Goal: Transaction & Acquisition: Download file/media

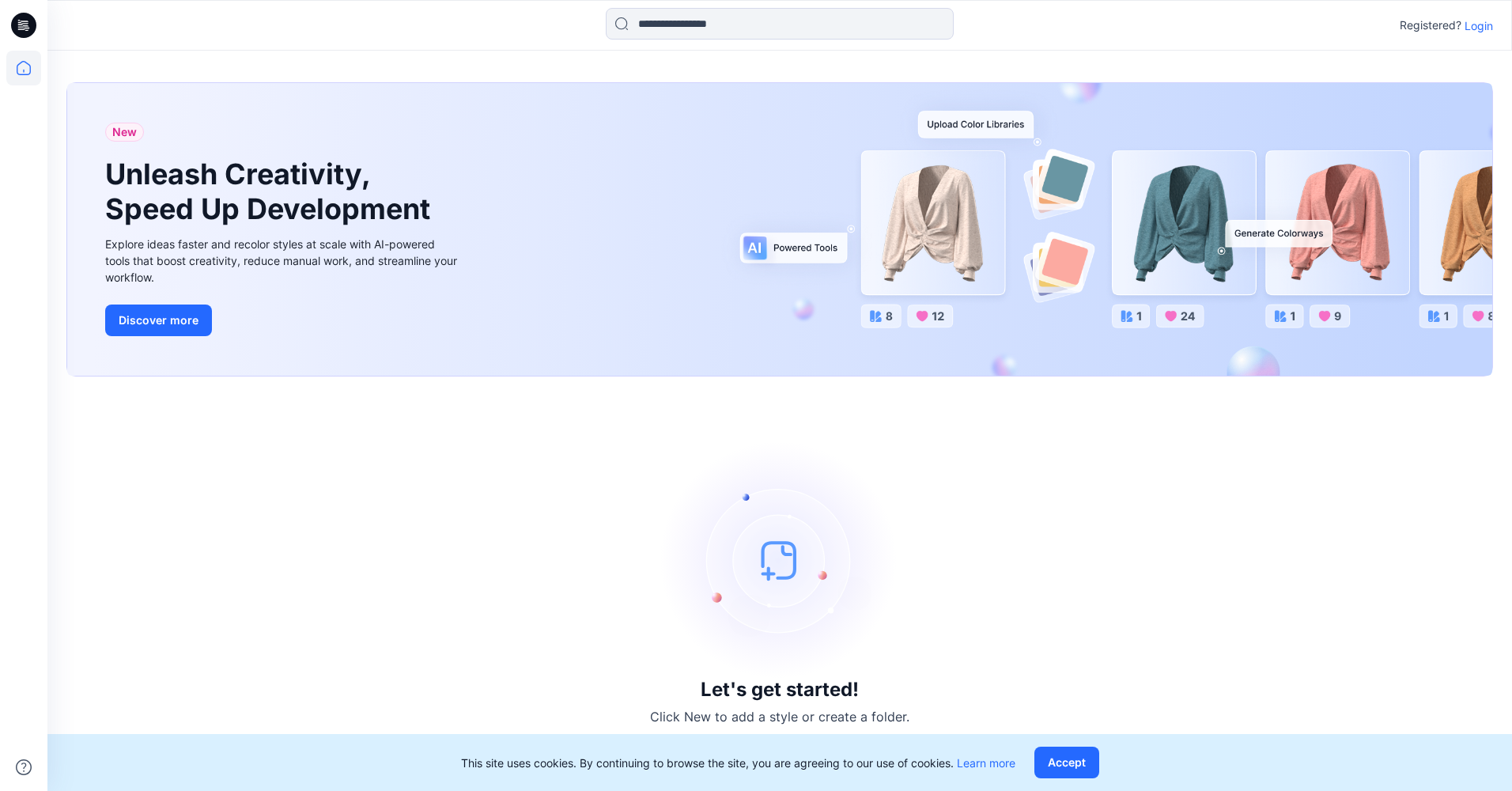
click at [1470, 22] on p "Login" at bounding box center [1479, 26] width 29 height 17
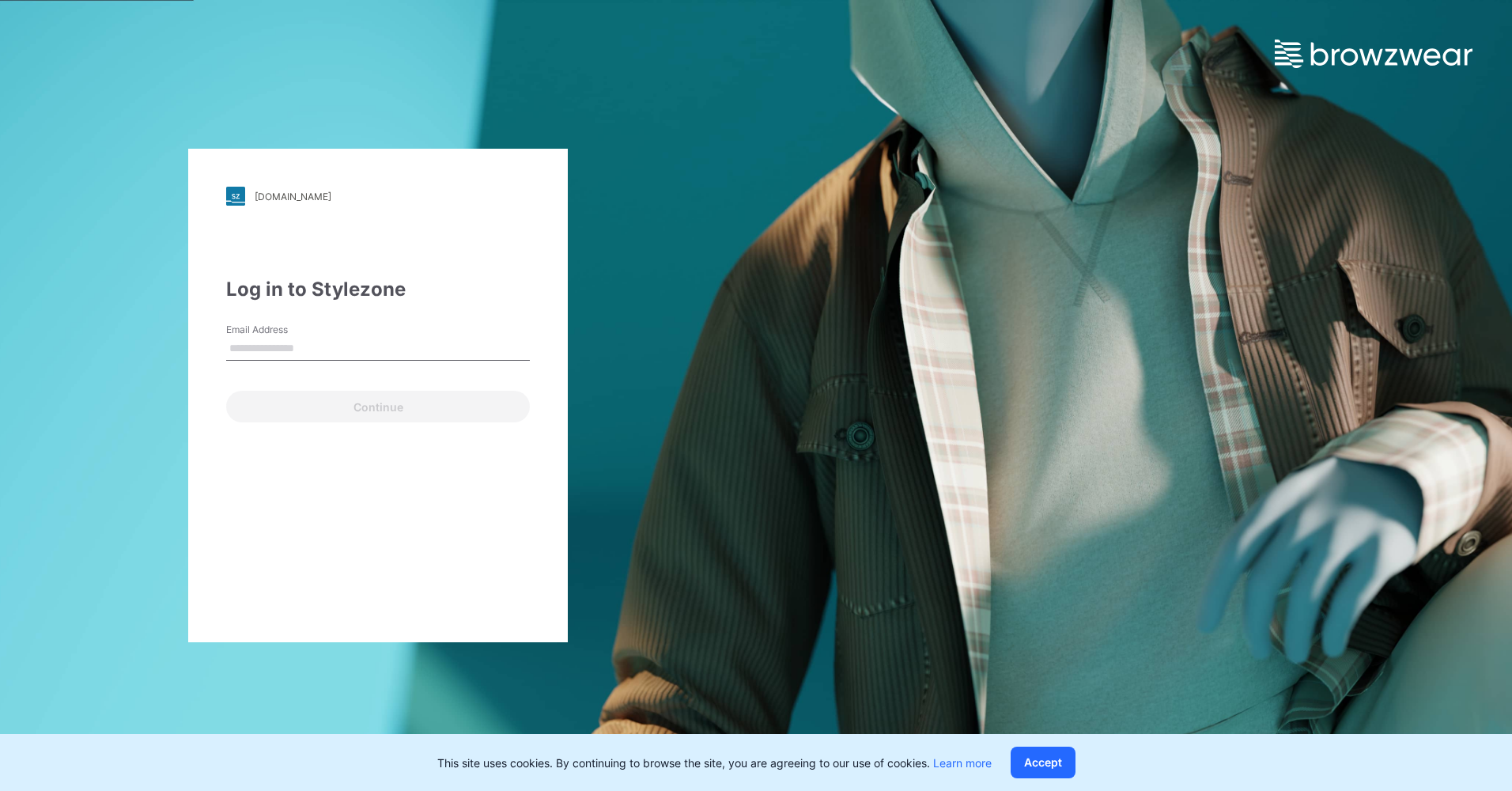
click at [286, 354] on input "Email Address" at bounding box center [378, 349] width 303 height 24
type input "**********"
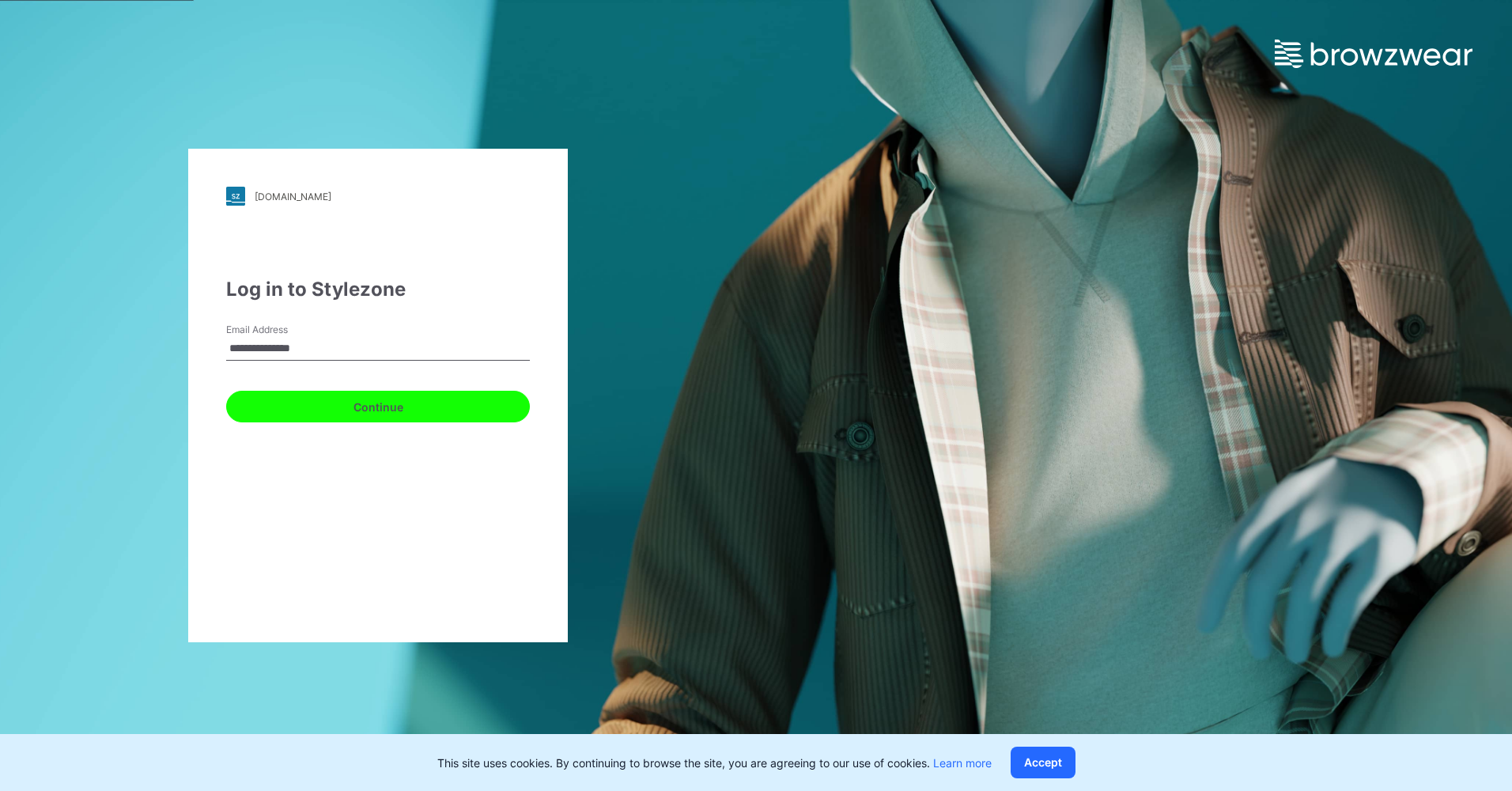
click at [304, 405] on button "Continue" at bounding box center [378, 406] width 303 height 32
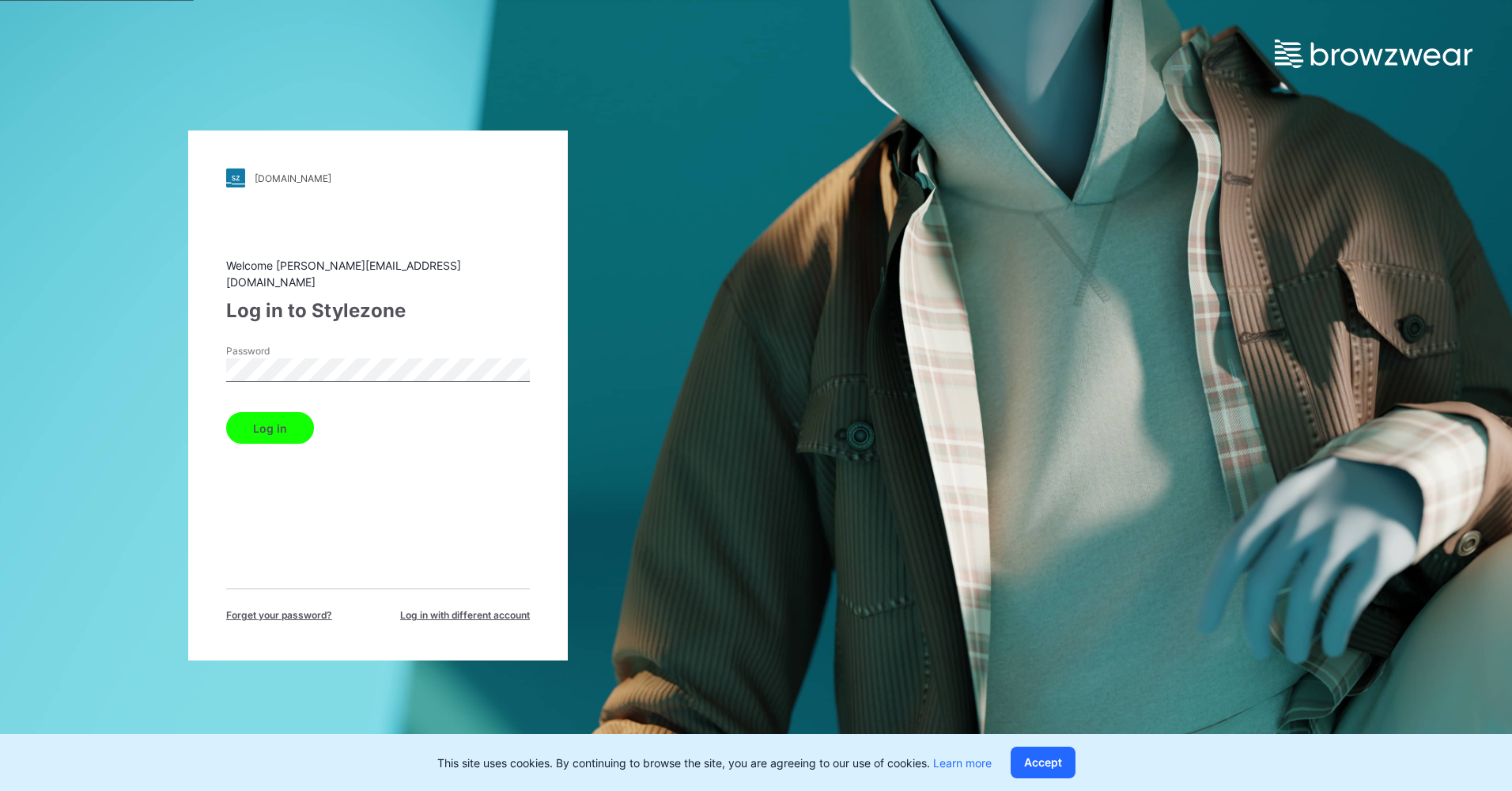
click at [280, 416] on button "Log in" at bounding box center [270, 428] width 88 height 32
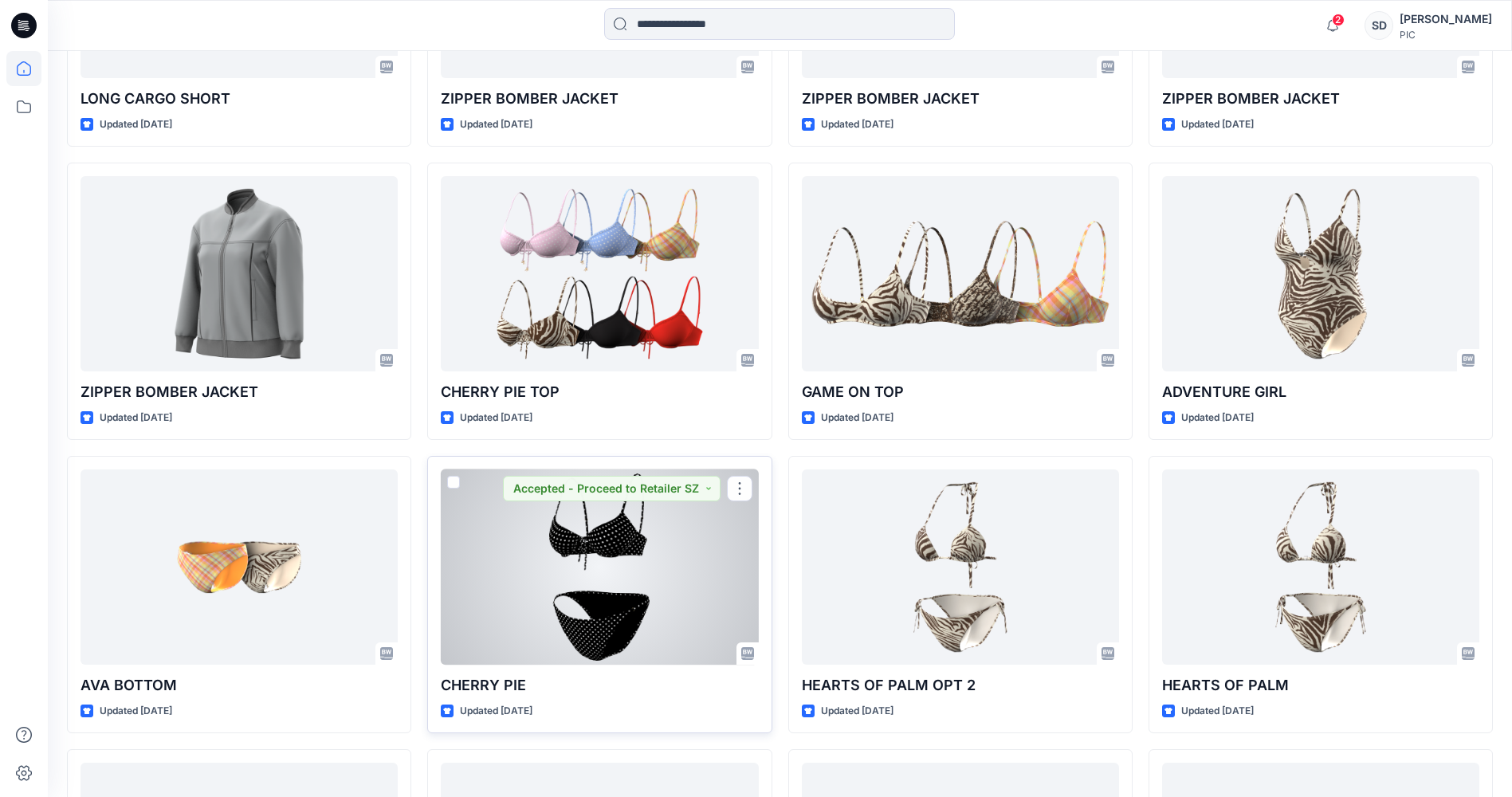
scroll to position [773, 0]
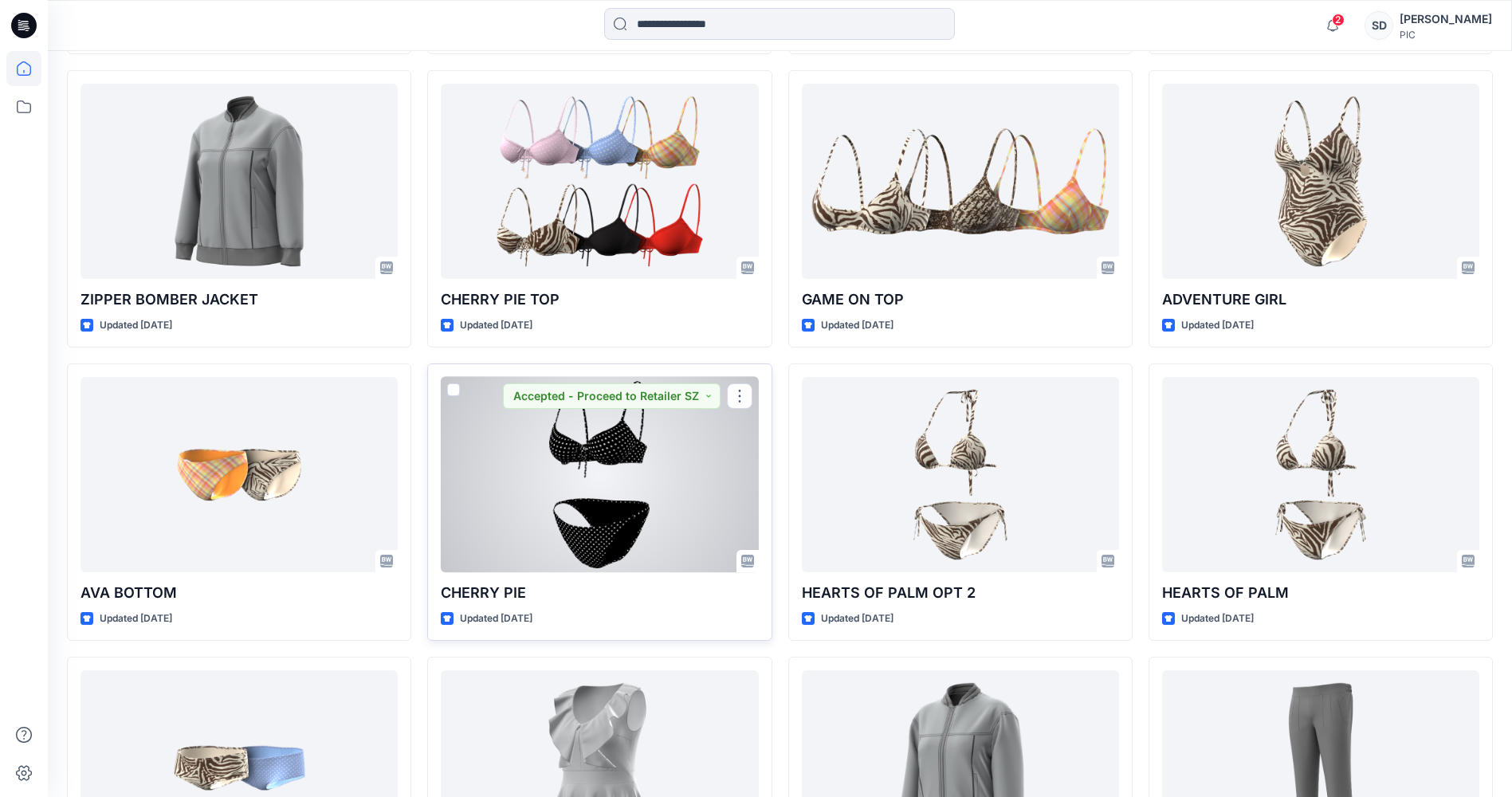
click at [582, 447] on div at bounding box center [600, 473] width 318 height 195
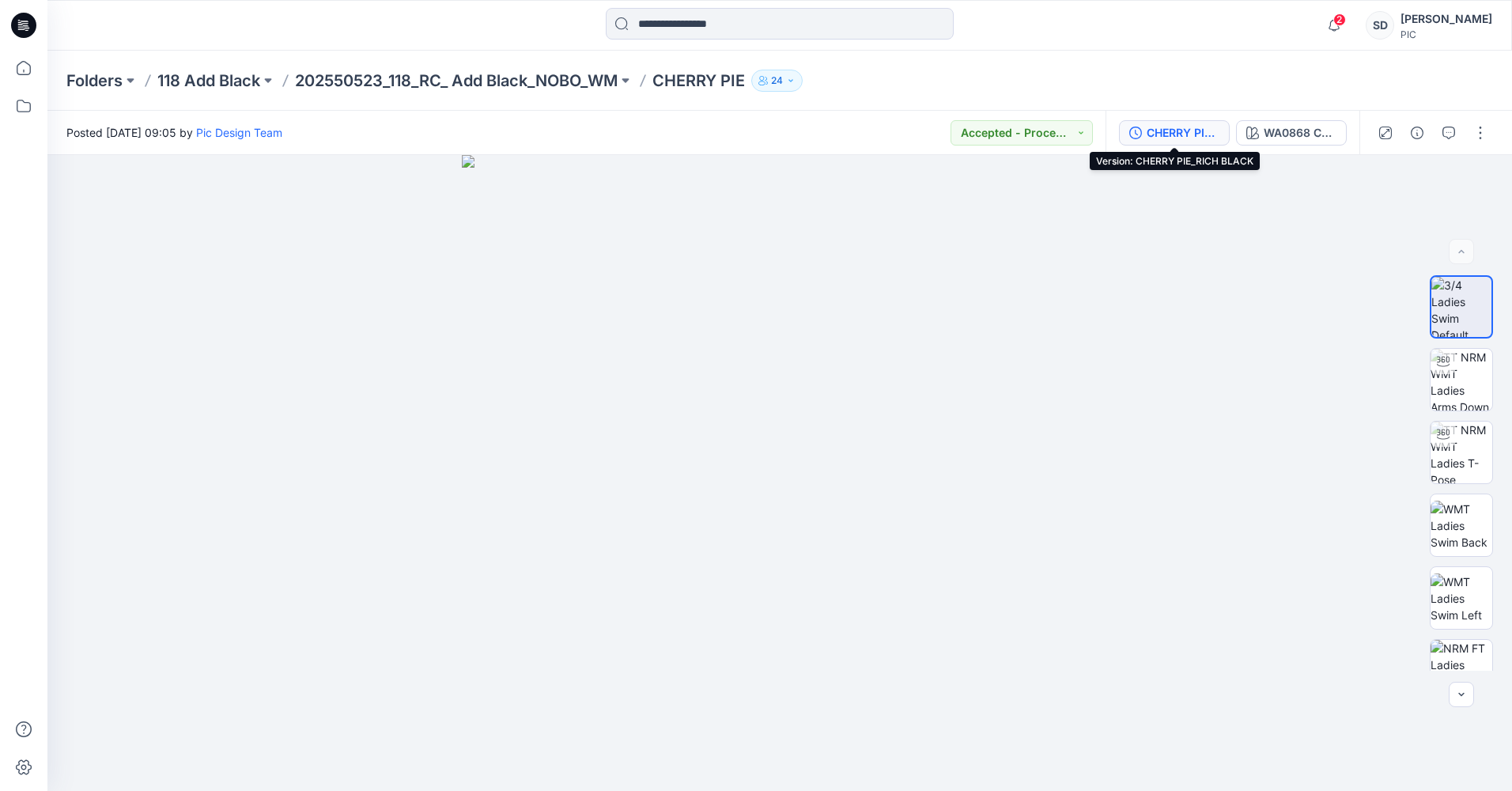
click at [1157, 135] on div "CHERRY PIE_RICH BLACK" at bounding box center [1183, 133] width 72 height 18
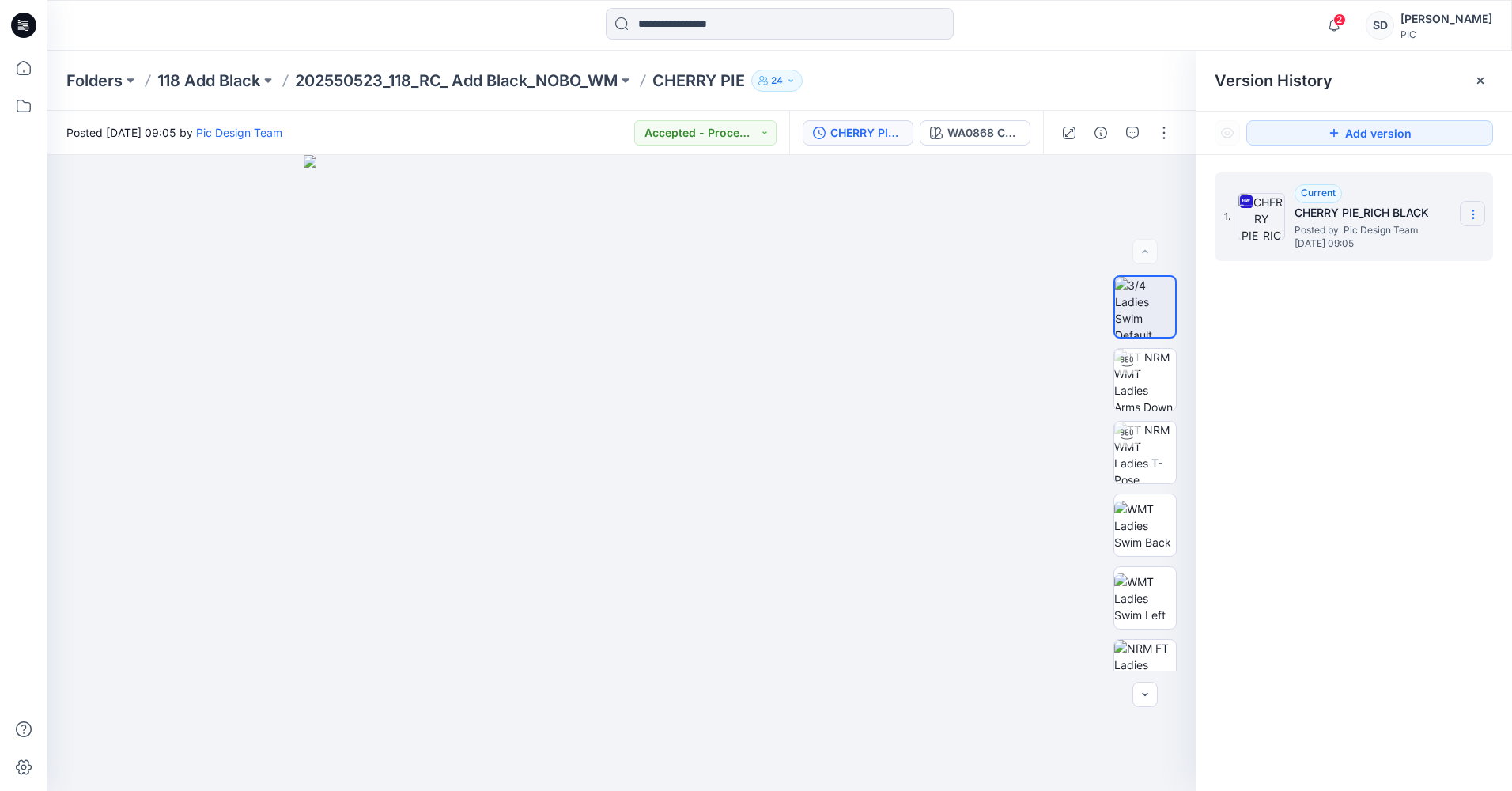
click at [1471, 209] on icon at bounding box center [1473, 214] width 13 height 13
click at [1411, 245] on span "Download Source BW File" at bounding box center [1393, 245] width 132 height 19
click at [14, 32] on icon at bounding box center [24, 26] width 26 height 26
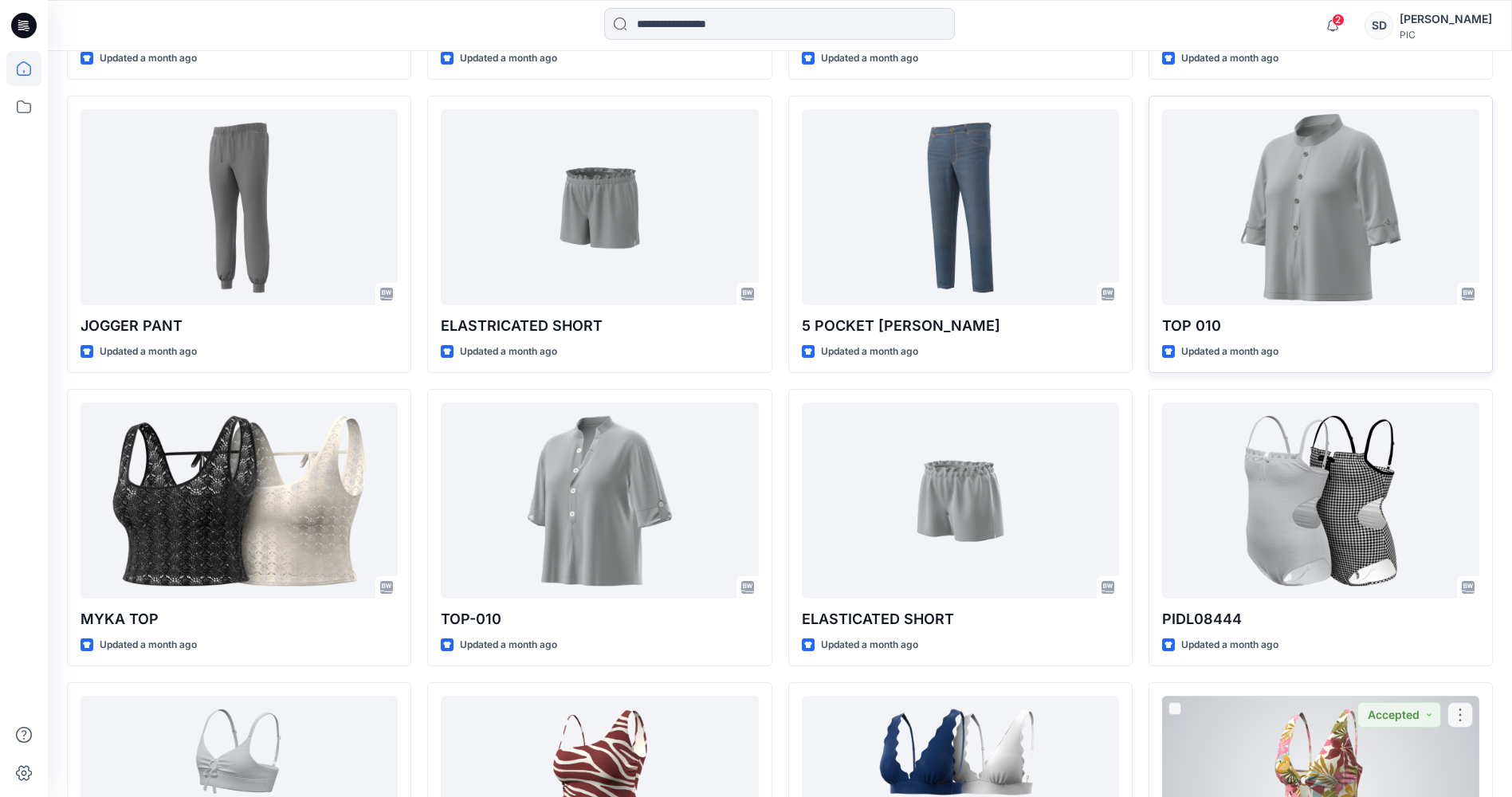
scroll to position [3813, 0]
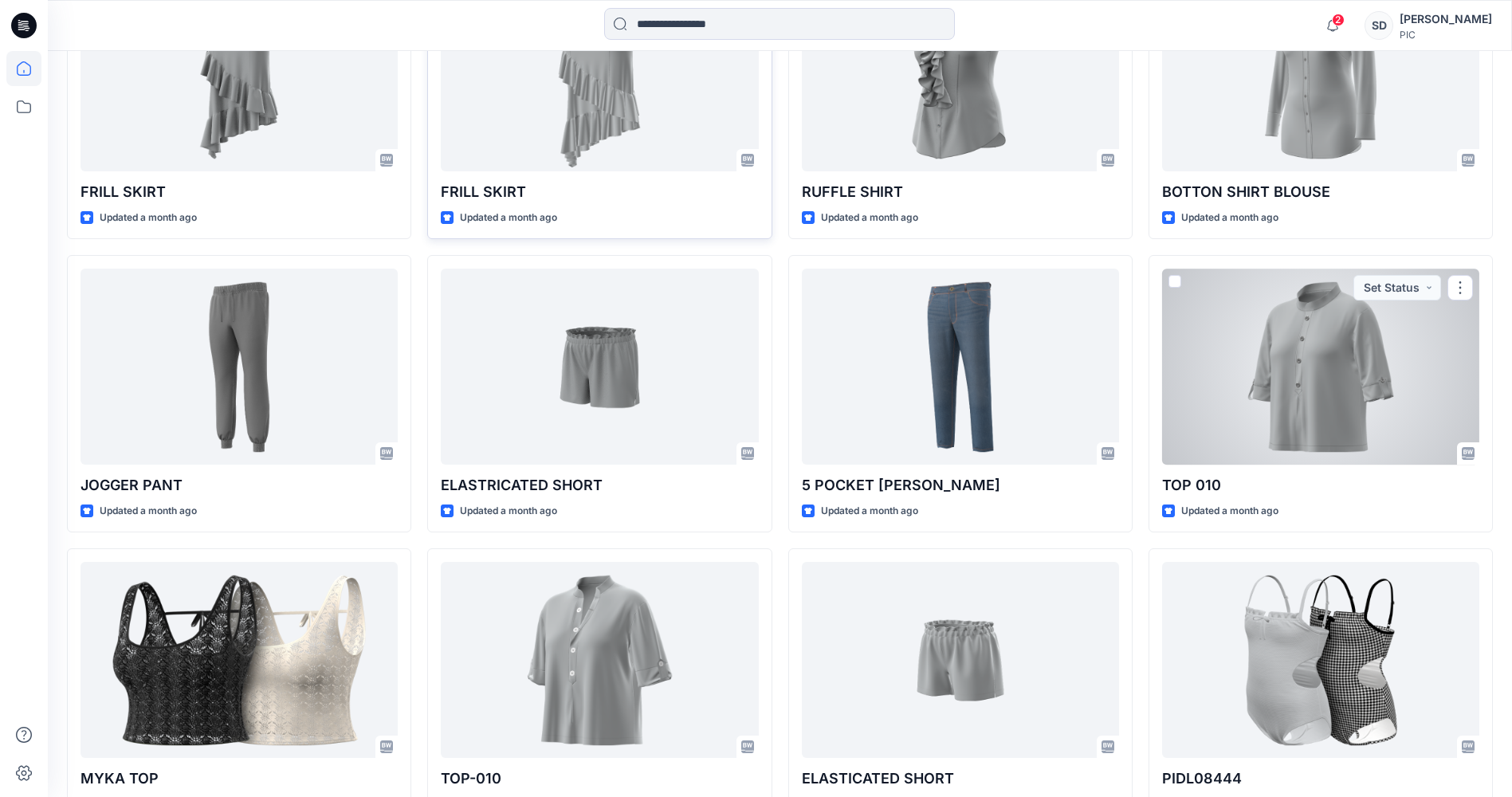
drag, startPoint x: 1180, startPoint y: 461, endPoint x: 656, endPoint y: 132, distance: 618.7
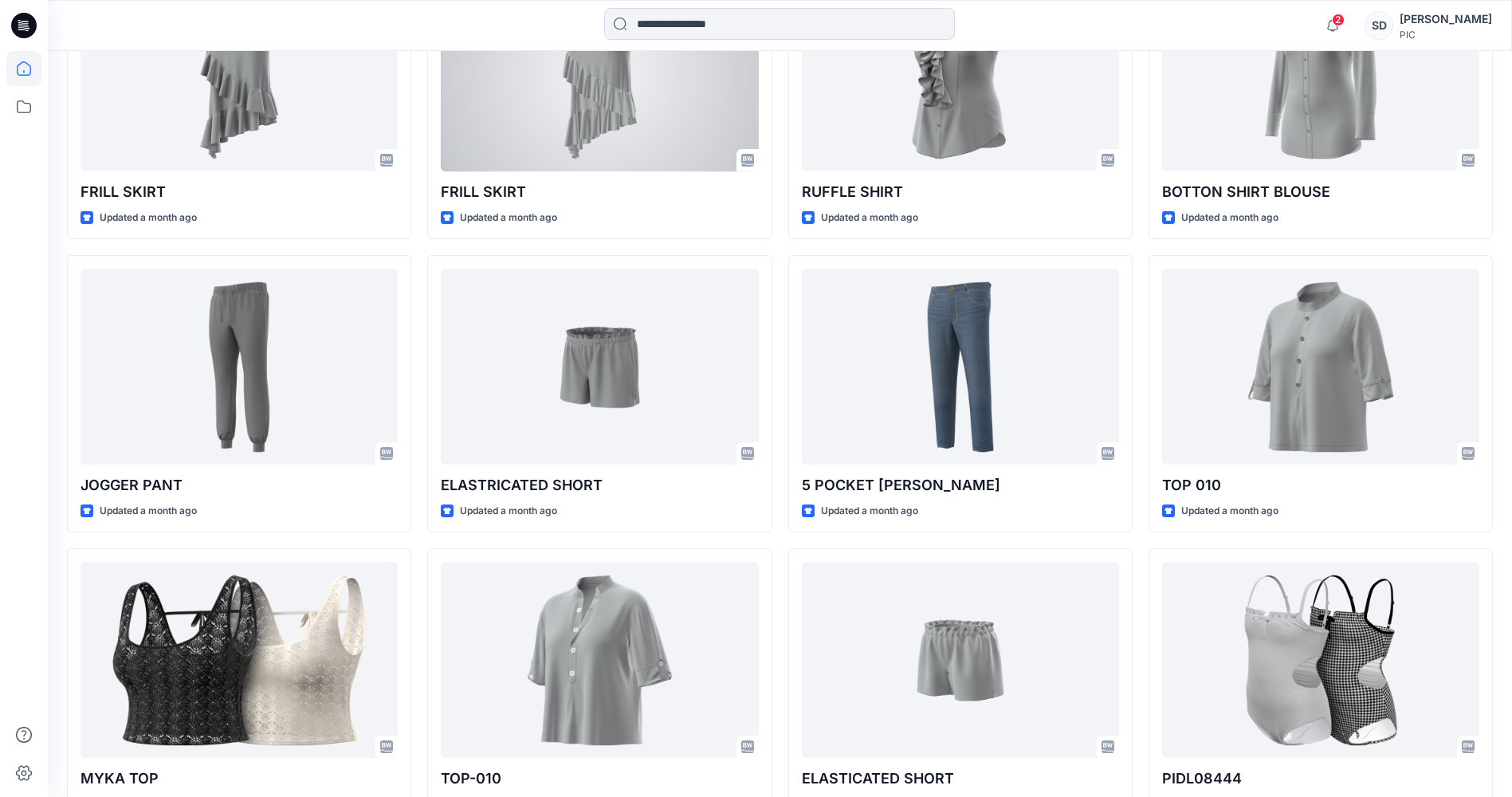
drag, startPoint x: 656, startPoint y: 132, endPoint x: 272, endPoint y: 3, distance: 405.1
click at [277, 14] on div at bounding box center [231, 25] width 366 height 35
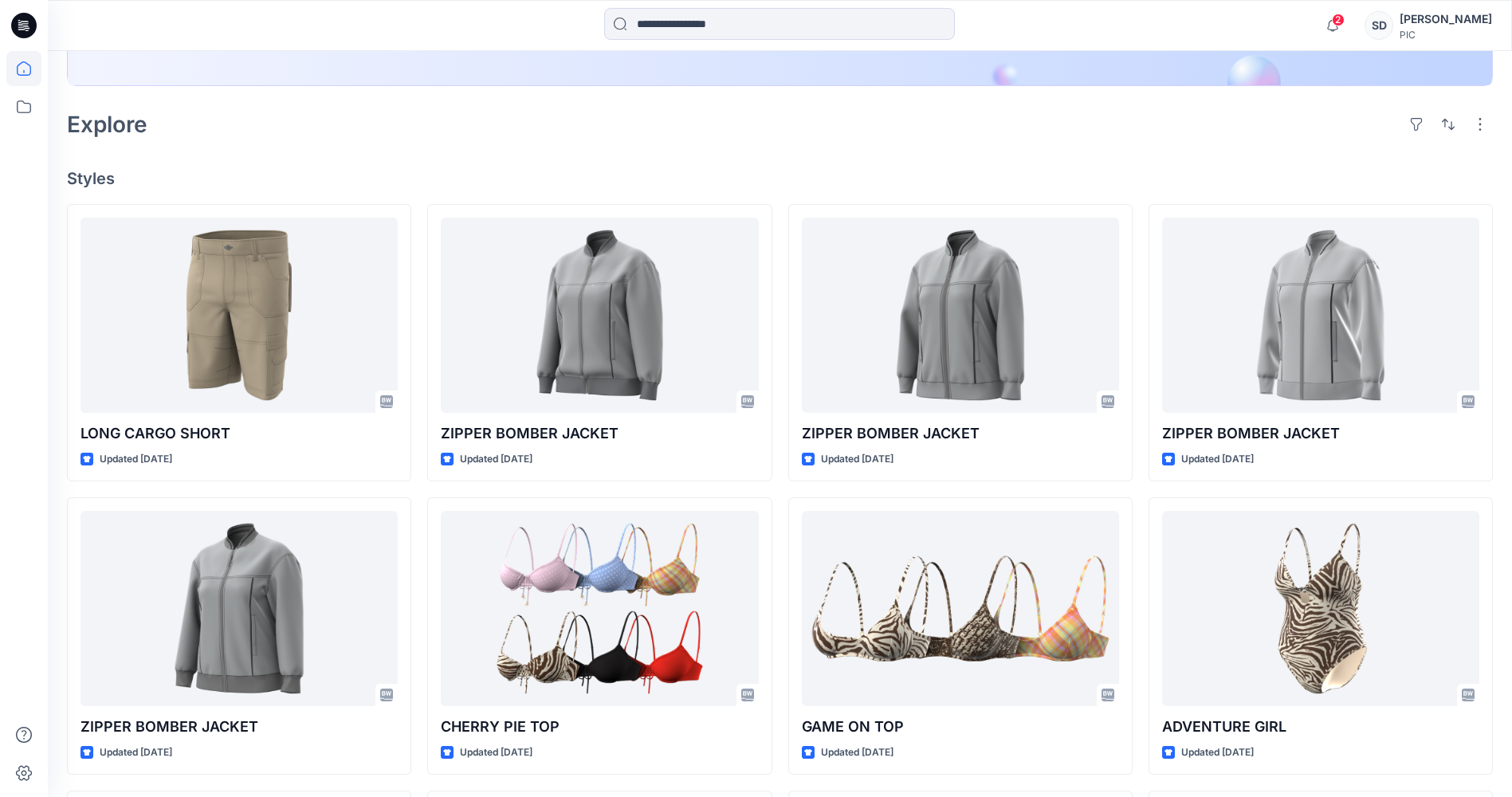
scroll to position [552, 0]
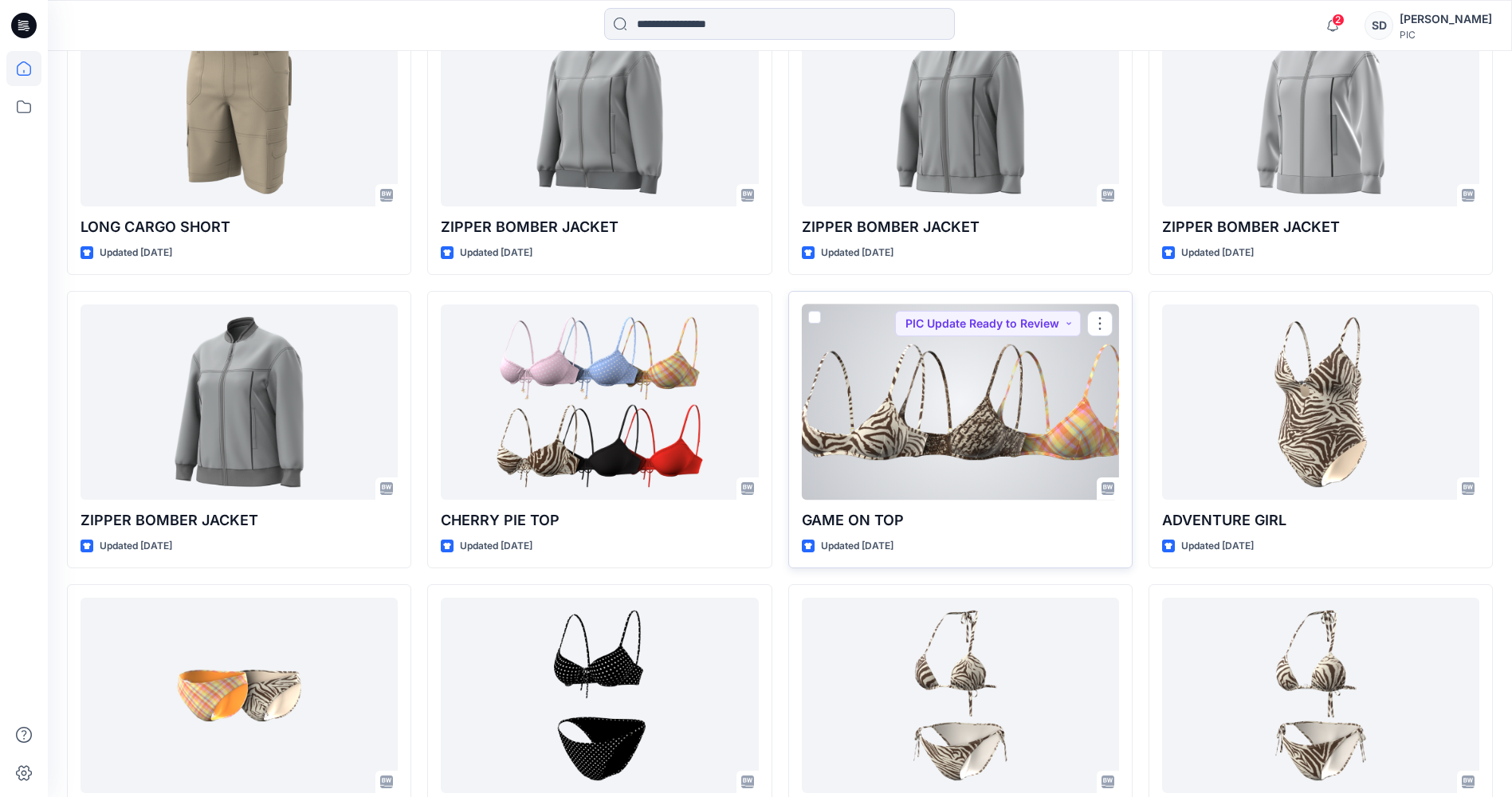
click at [940, 423] on div at bounding box center [961, 401] width 318 height 195
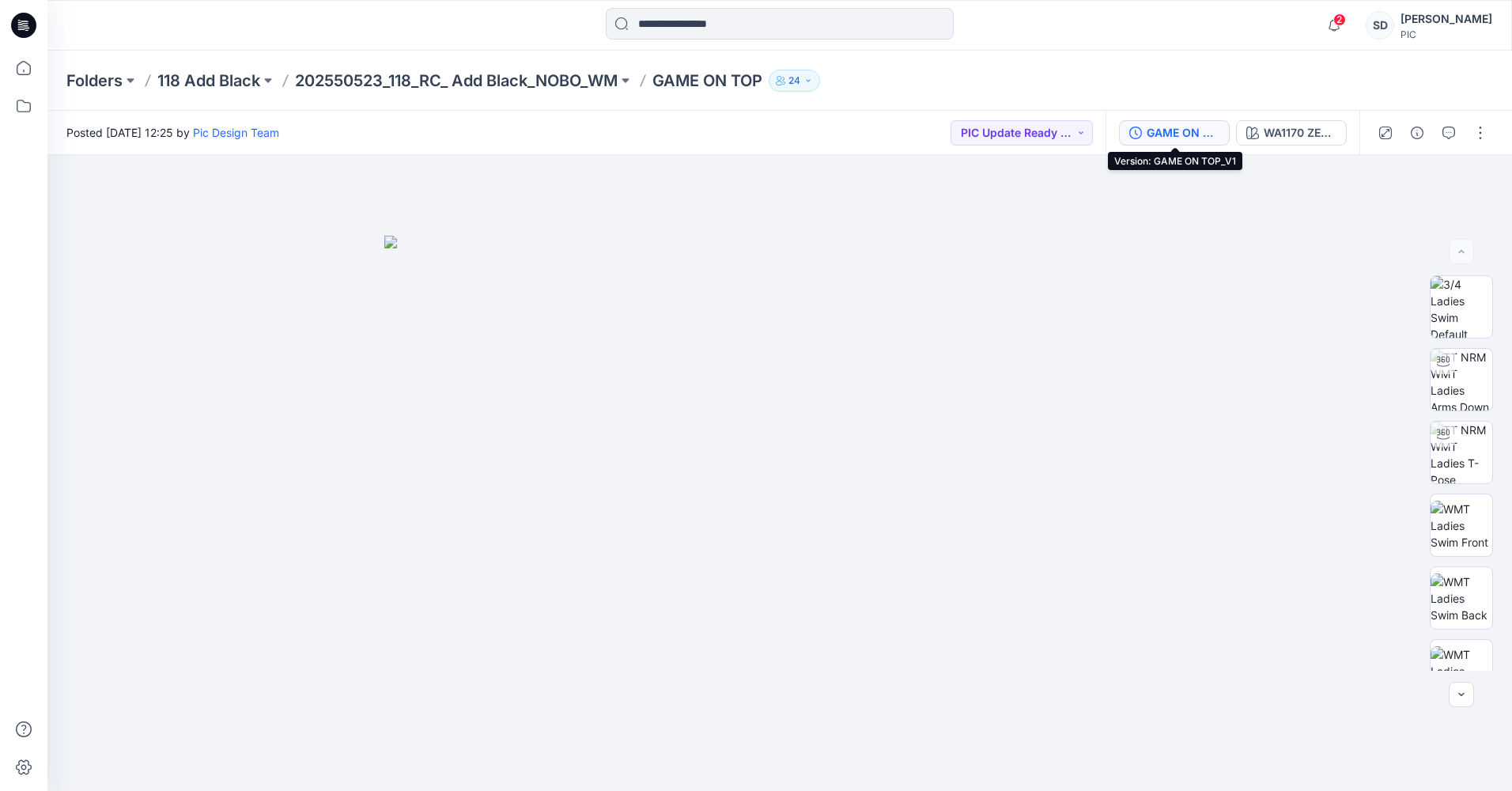
click at [1188, 127] on div "GAME ON TOP_V1" at bounding box center [1183, 133] width 72 height 18
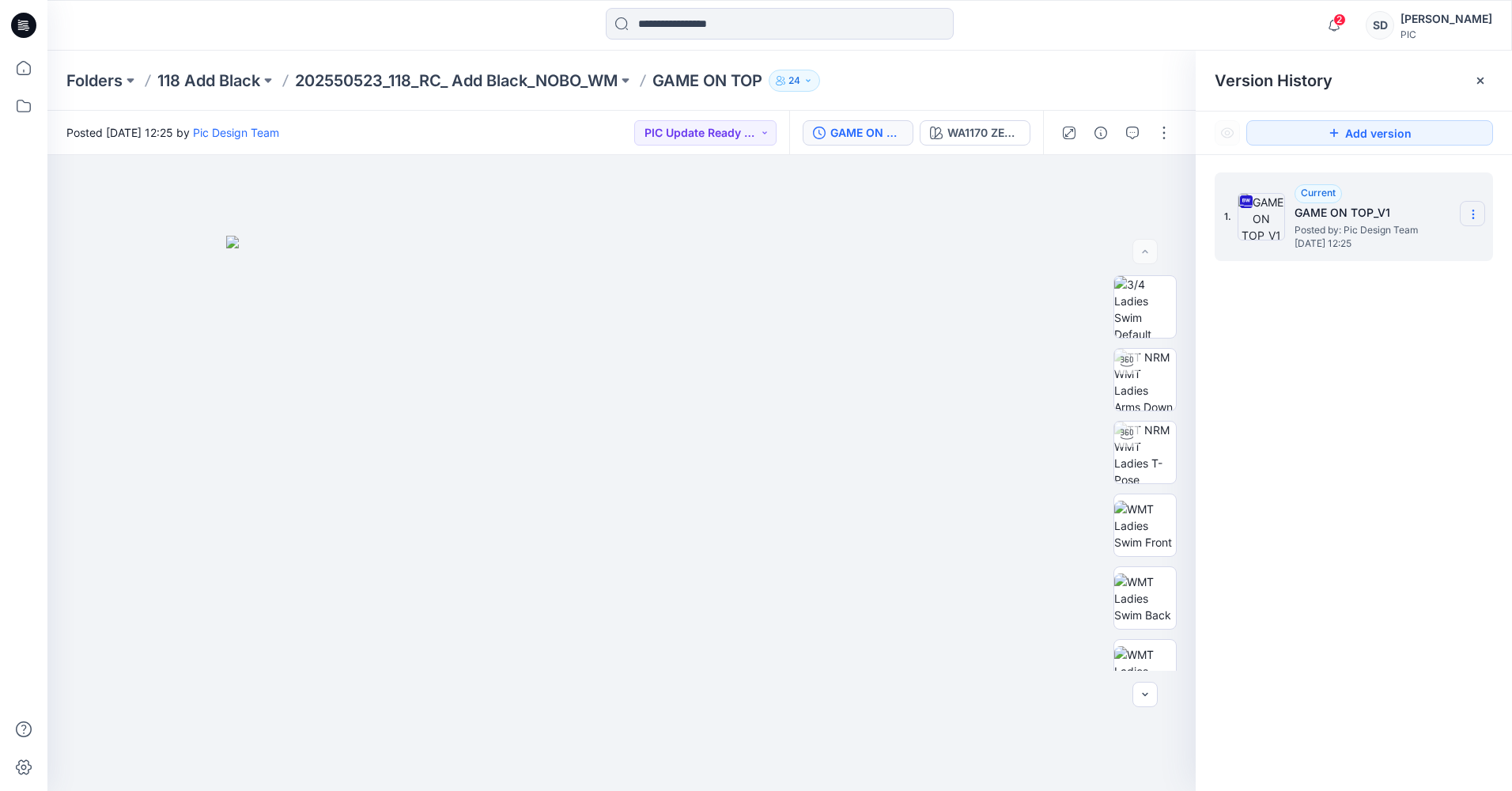
click at [1470, 204] on section at bounding box center [1473, 214] width 26 height 26
click at [1387, 241] on span "Download Source BW File" at bounding box center [1393, 245] width 132 height 19
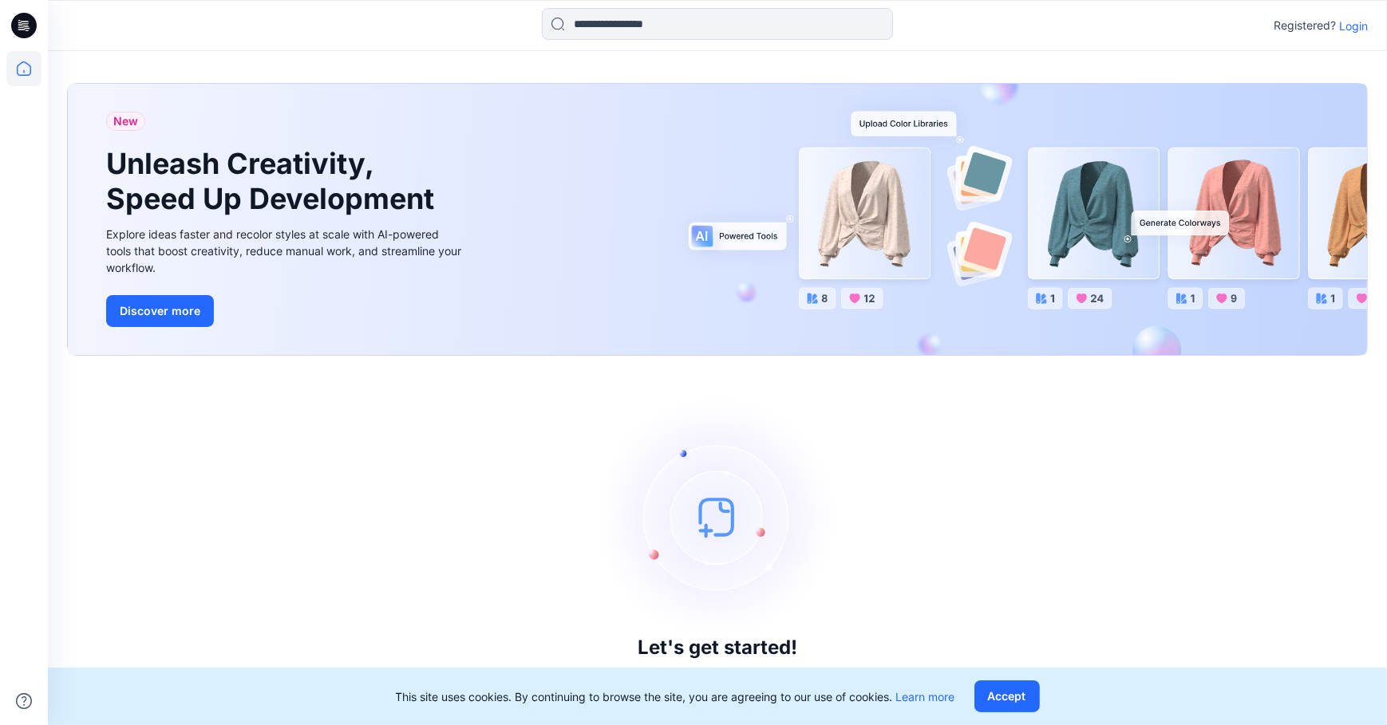
click at [1349, 23] on p "Login" at bounding box center [1353, 26] width 29 height 17
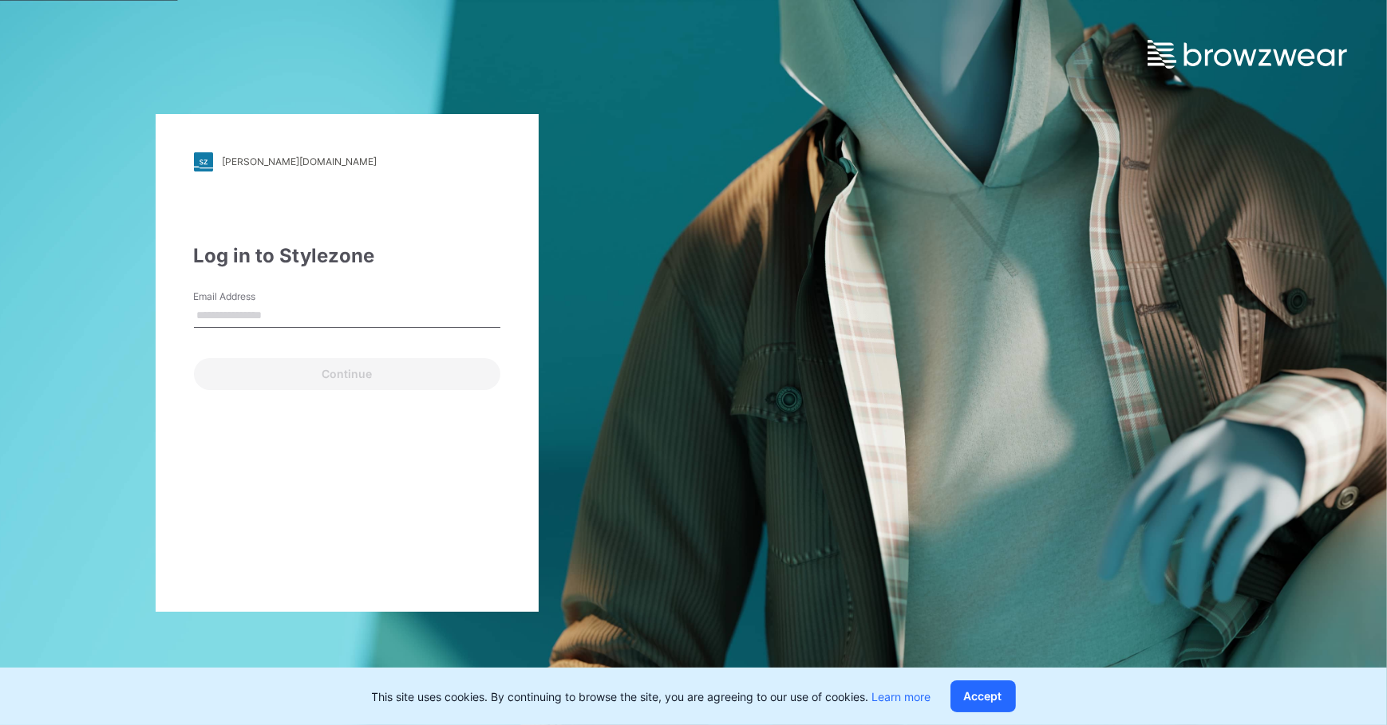
click at [274, 310] on input "Email Address" at bounding box center [347, 316] width 306 height 24
type input "**********"
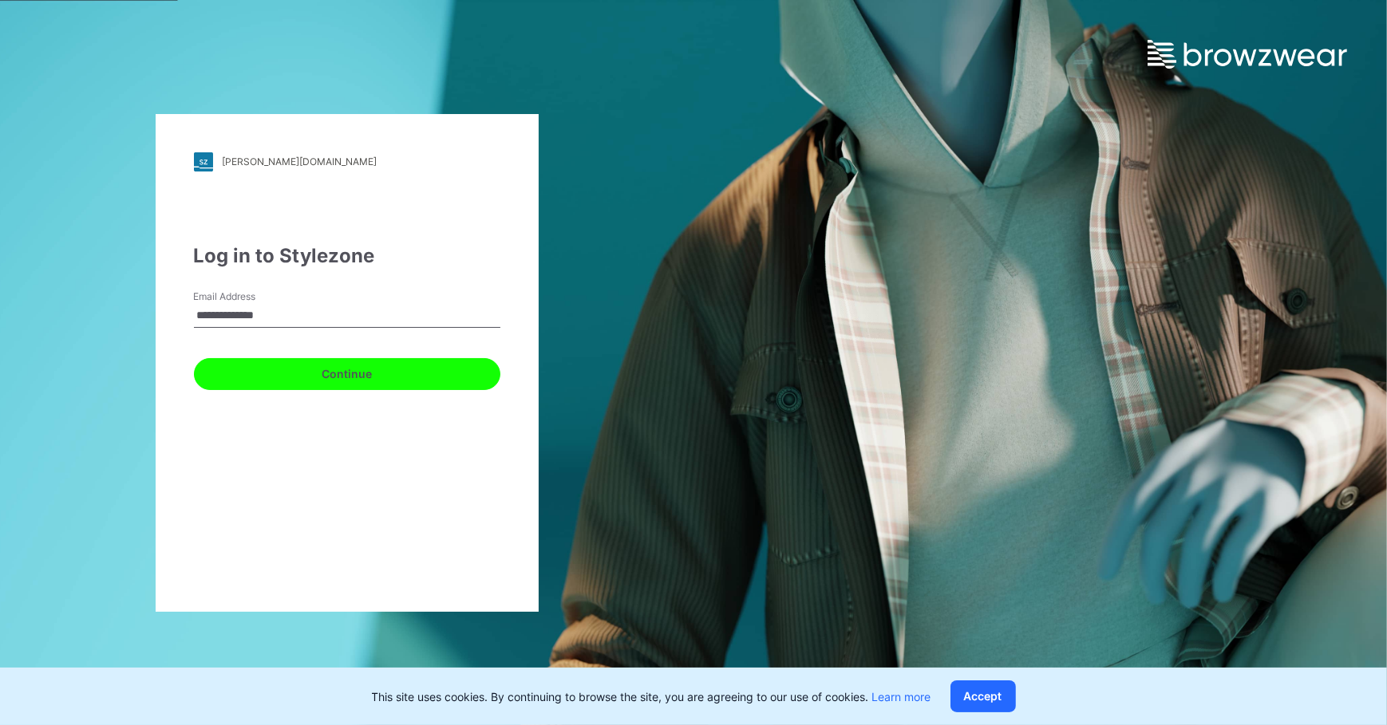
drag, startPoint x: 293, startPoint y: 381, endPoint x: 293, endPoint y: 369, distance: 12.0
click at [294, 380] on button "Continue" at bounding box center [347, 374] width 306 height 32
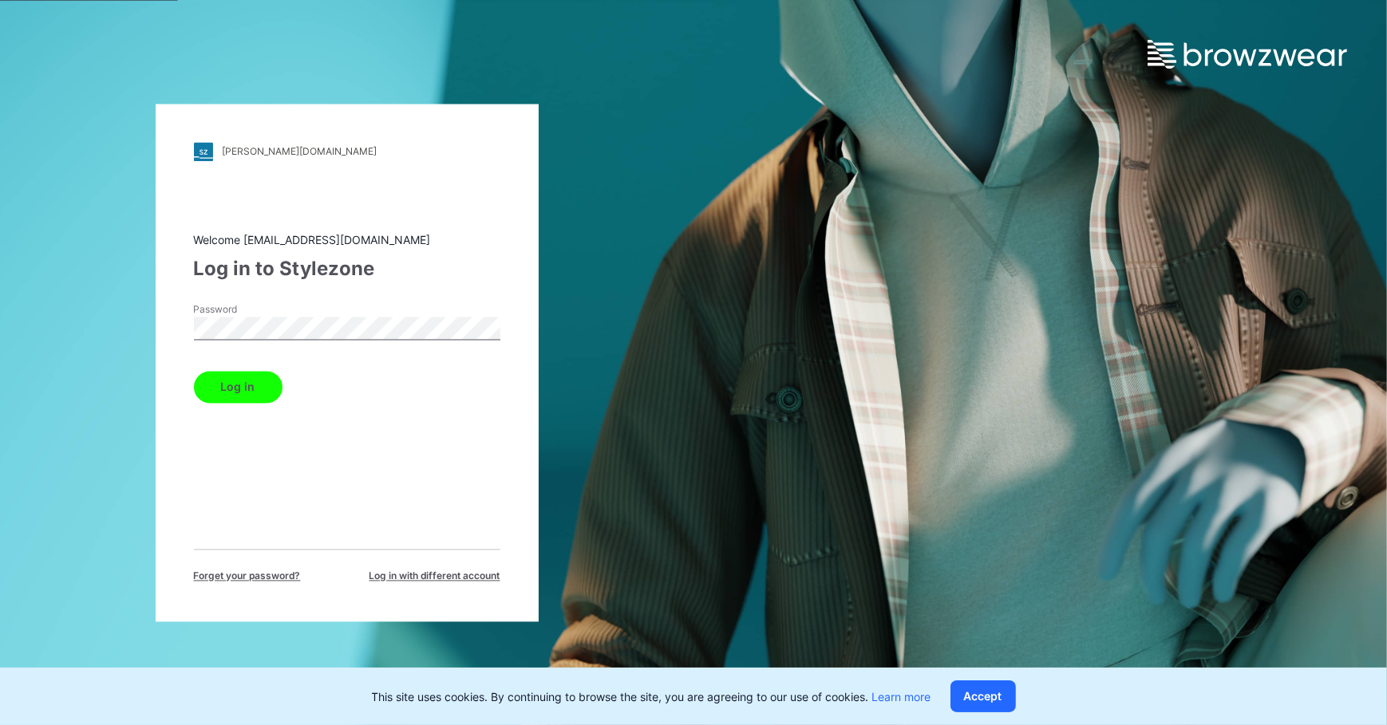
drag, startPoint x: 247, startPoint y: 393, endPoint x: 263, endPoint y: 381, distance: 19.9
click at [247, 392] on button "Log in" at bounding box center [238, 387] width 89 height 32
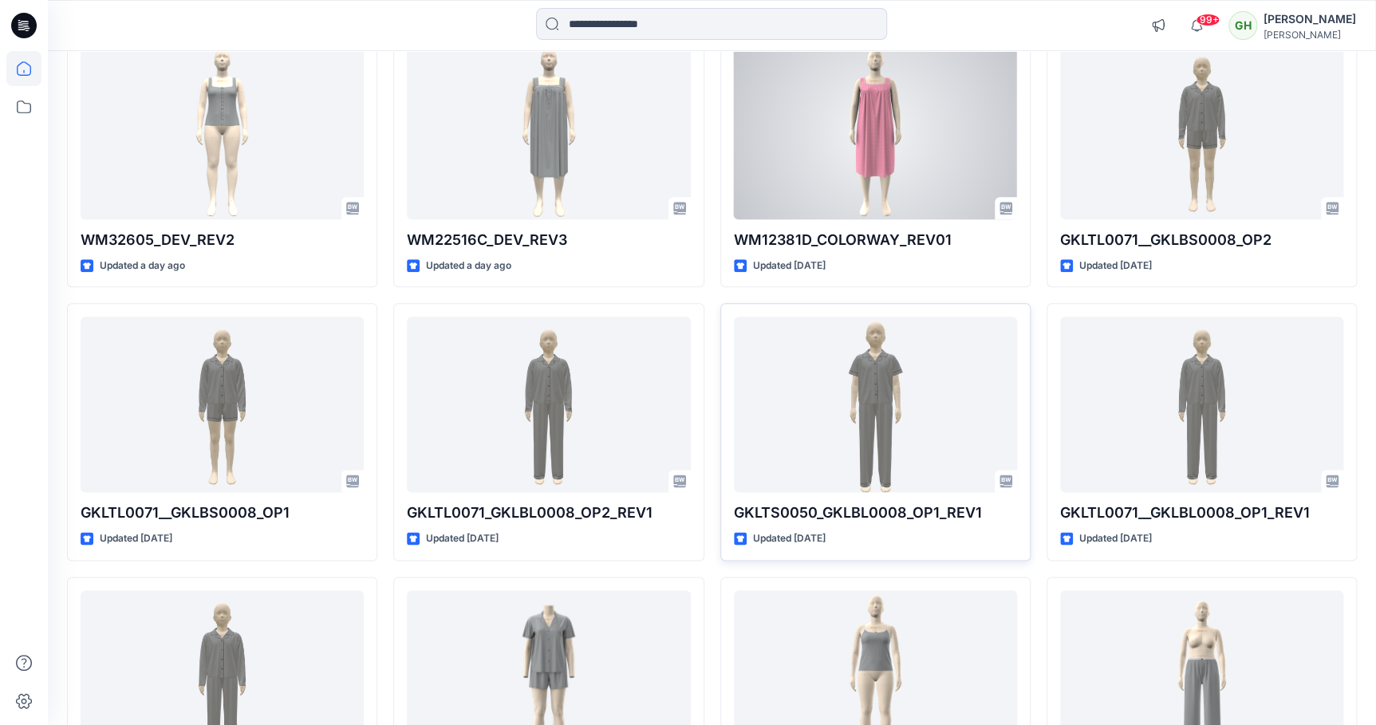
scroll to position [653, 0]
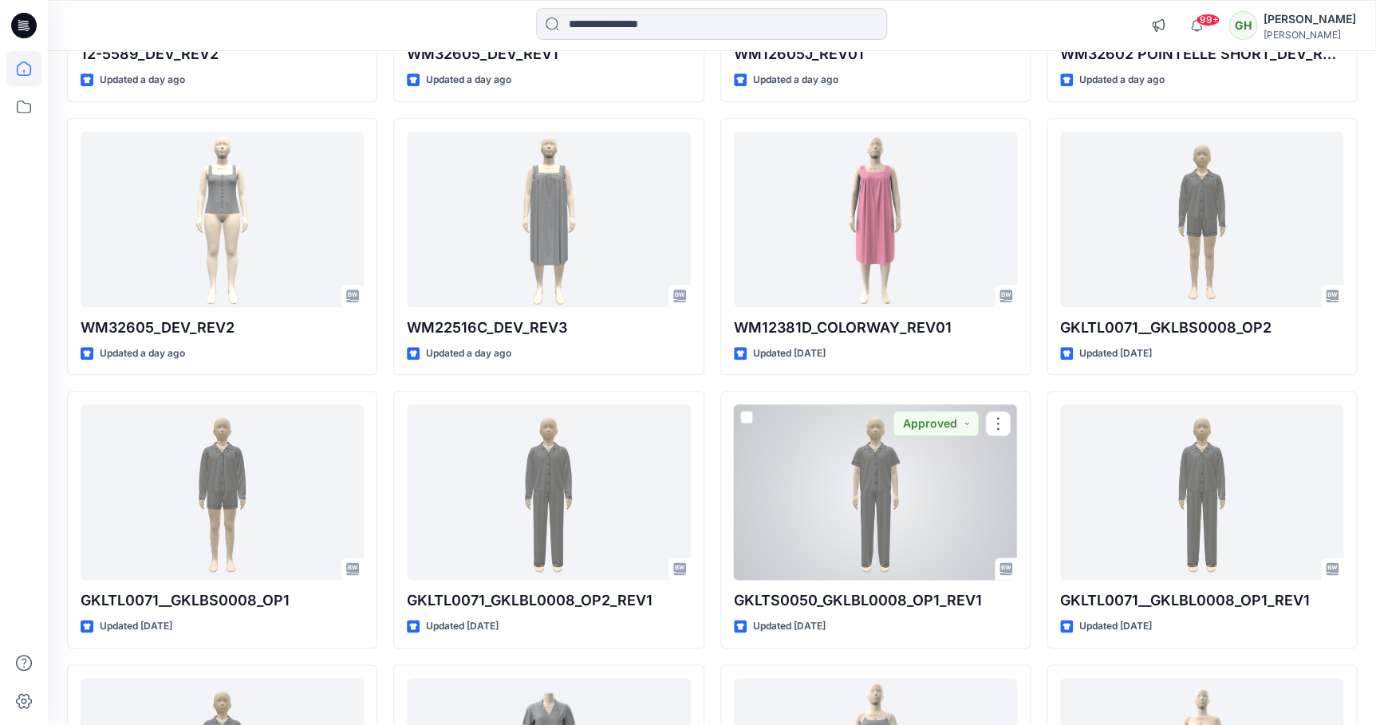
click at [850, 448] on div at bounding box center [875, 492] width 283 height 176
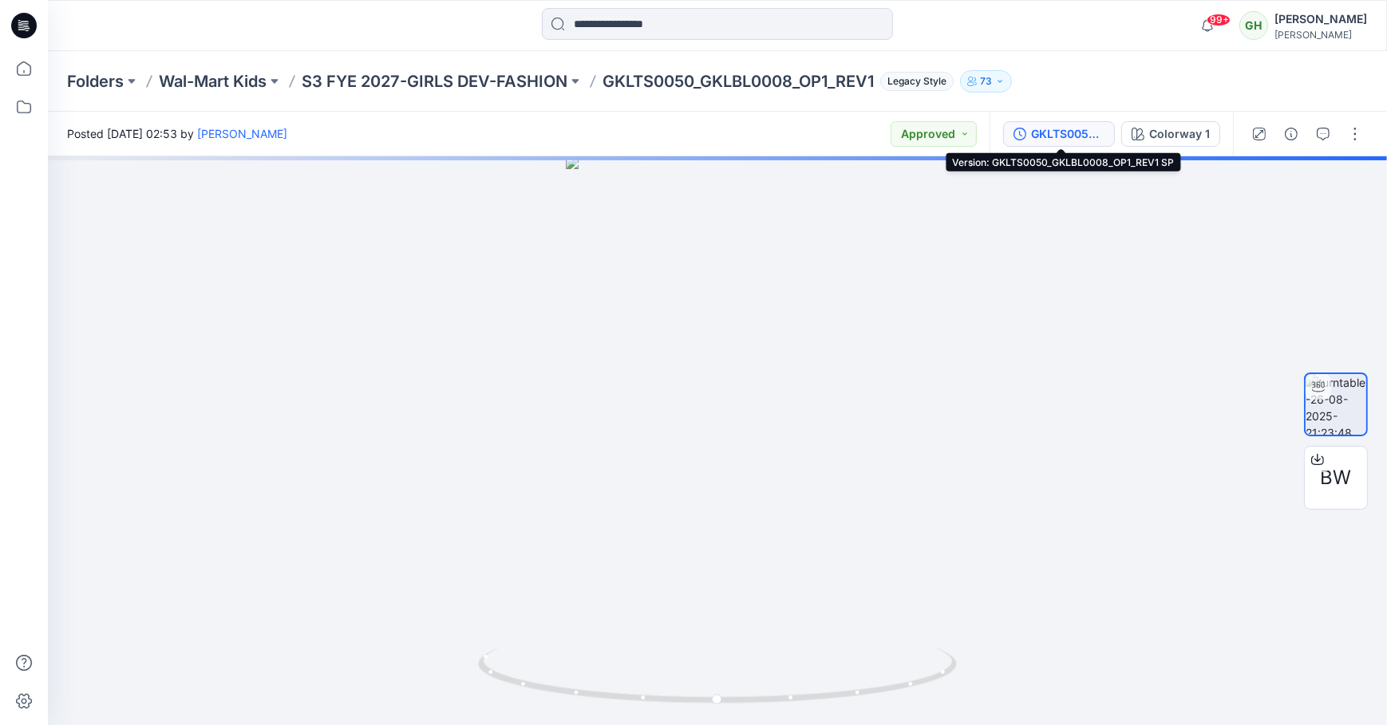
click at [1037, 138] on div "GKLTS0050_GKLBL0008_OP1_REV1 SP" at bounding box center [1067, 134] width 73 height 18
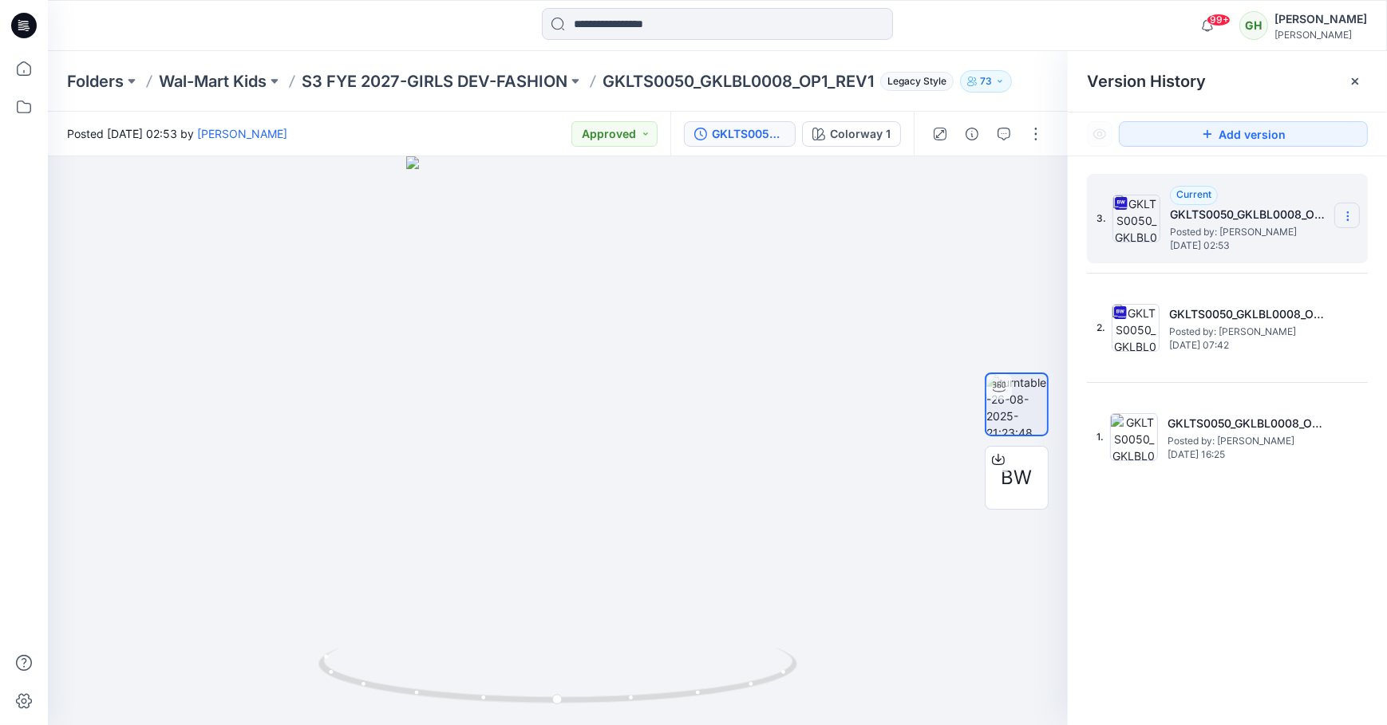
click at [1346, 214] on icon at bounding box center [1347, 216] width 13 height 13
click at [1262, 252] on span "Download Source BW File" at bounding box center [1266, 247] width 133 height 19
click at [24, 27] on icon at bounding box center [24, 26] width 26 height 26
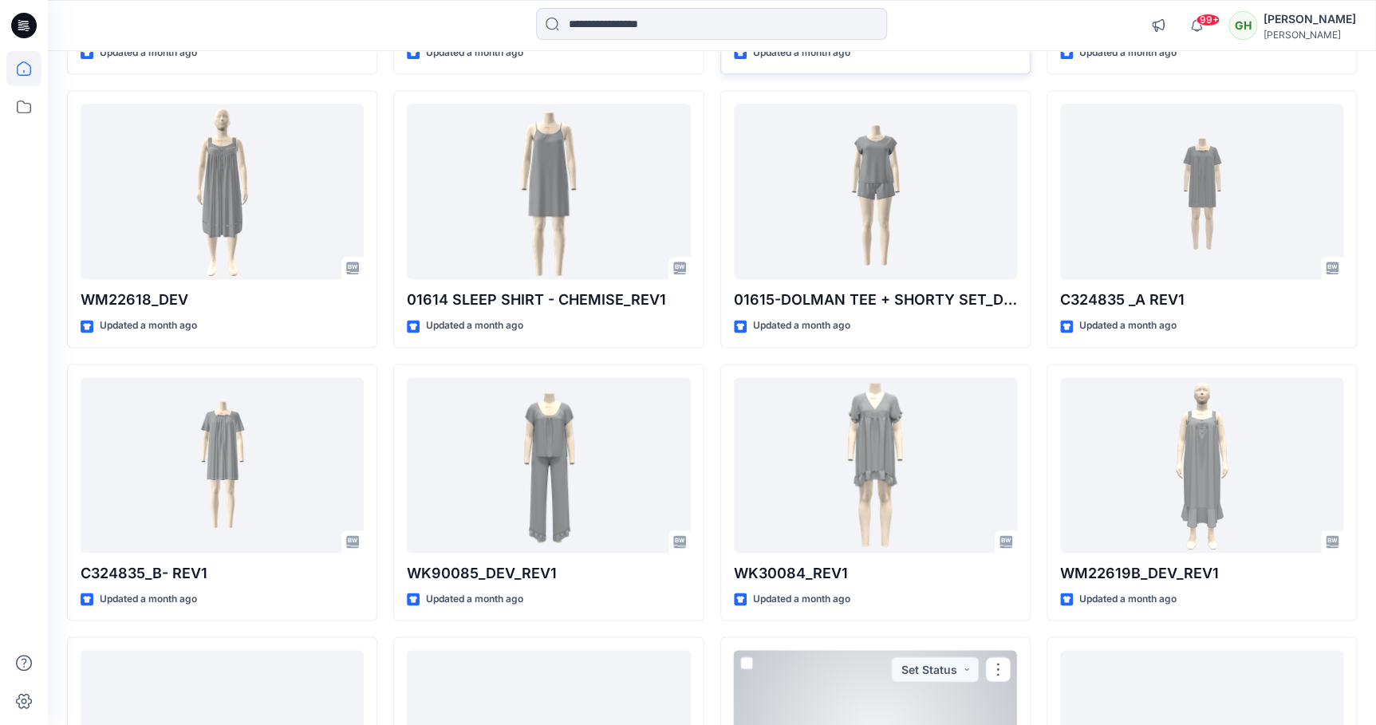
scroll to position [15700, 0]
